Goal: Find specific page/section: Find specific page/section

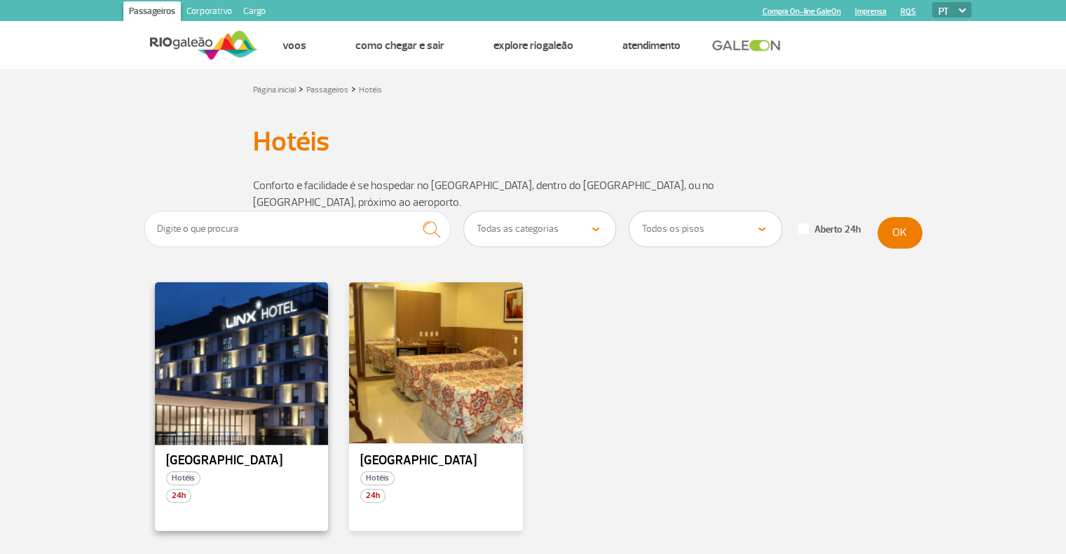
click at [260, 334] on div at bounding box center [241, 363] width 177 height 165
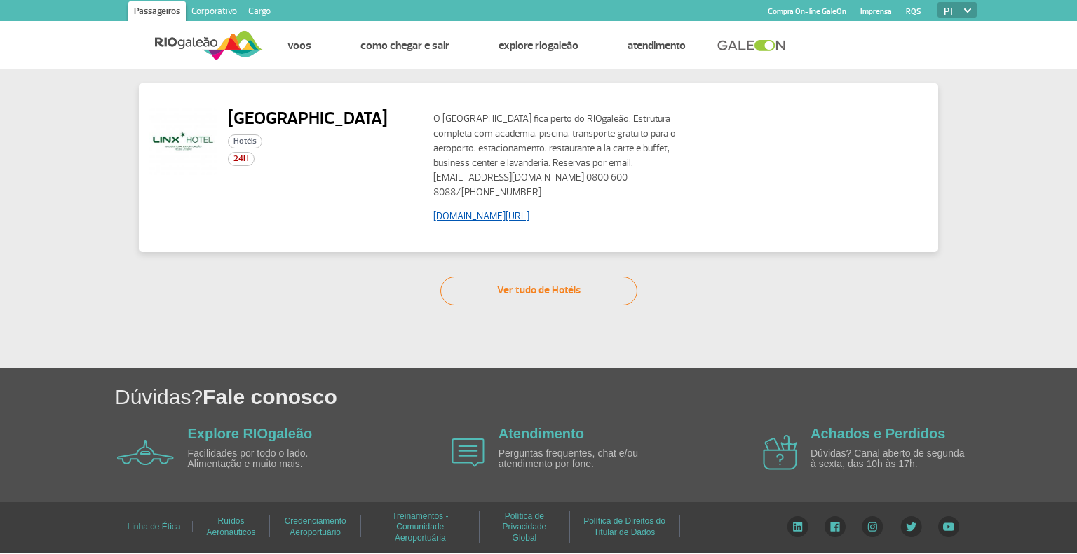
click at [529, 212] on link "[DOMAIN_NAME][URL]" at bounding box center [481, 216] width 96 height 12
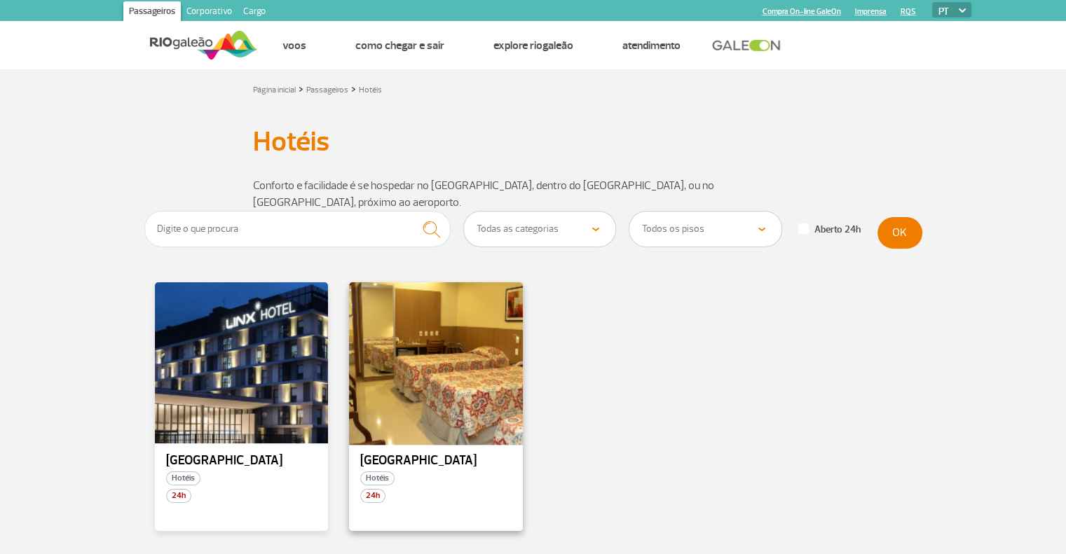
click at [407, 379] on div at bounding box center [436, 363] width 177 height 165
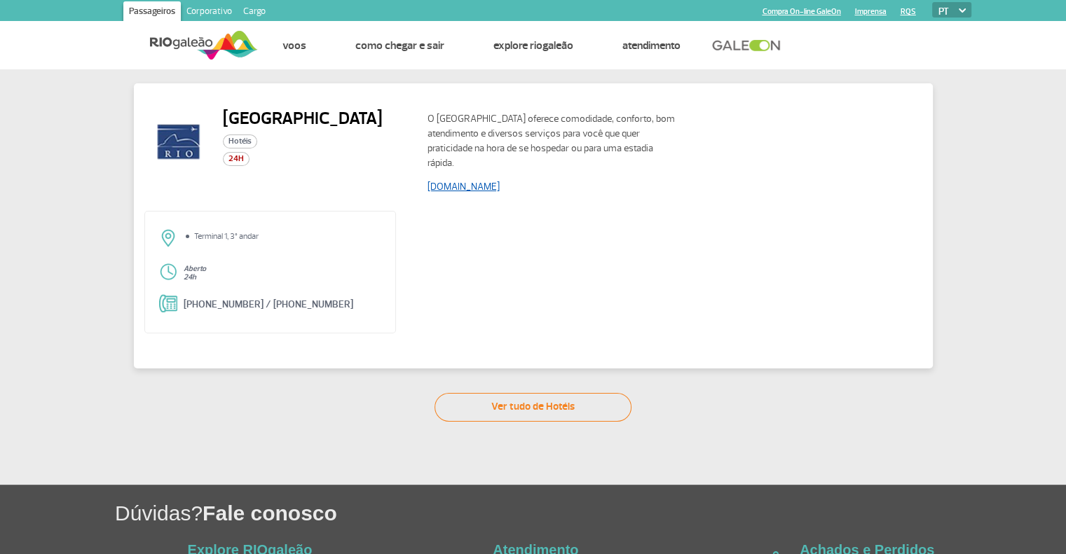
click at [484, 190] on link "[DOMAIN_NAME]" at bounding box center [464, 187] width 72 height 12
